Goal: Check status: Check status

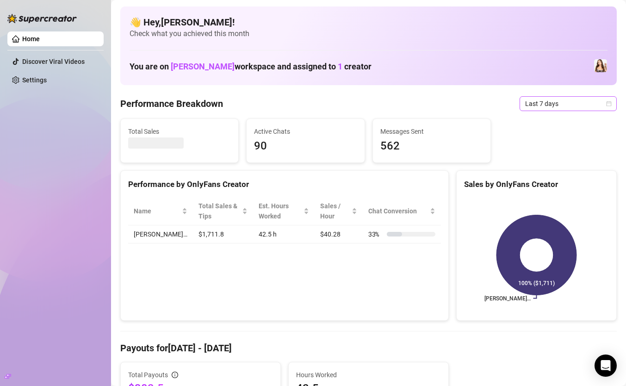
click at [603, 102] on span "Last 7 days" at bounding box center [568, 104] width 86 height 14
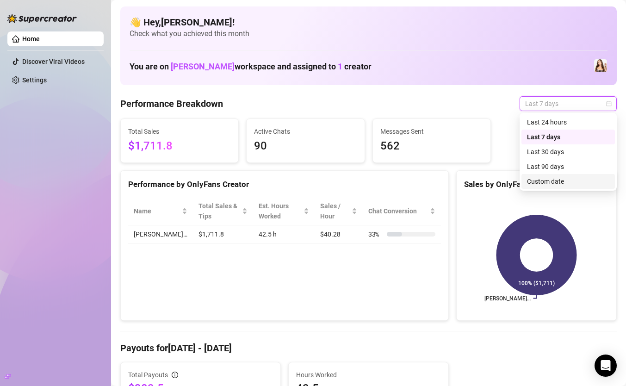
click at [538, 185] on div "Custom date" at bounding box center [568, 181] width 82 height 10
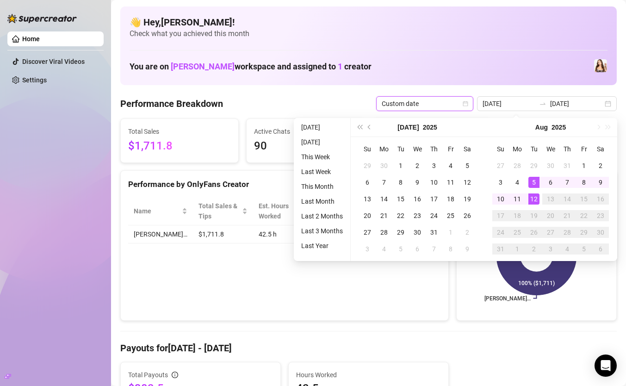
type input "[DATE]"
click at [532, 201] on div "12" at bounding box center [533, 198] width 11 height 11
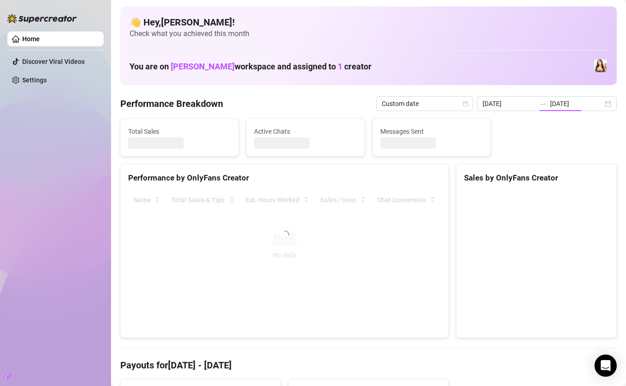
type input "[DATE]"
